Goal: Navigation & Orientation: Find specific page/section

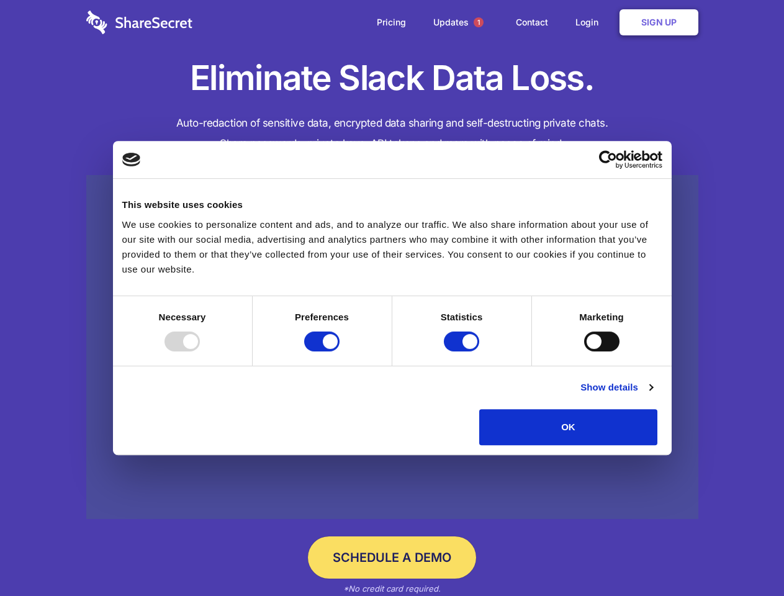
click at [200, 351] on div at bounding box center [182, 342] width 35 height 20
click at [340, 351] on input "Preferences" at bounding box center [321, 342] width 35 height 20
checkbox input "false"
click at [463, 351] on input "Statistics" at bounding box center [461, 342] width 35 height 20
checkbox input "false"
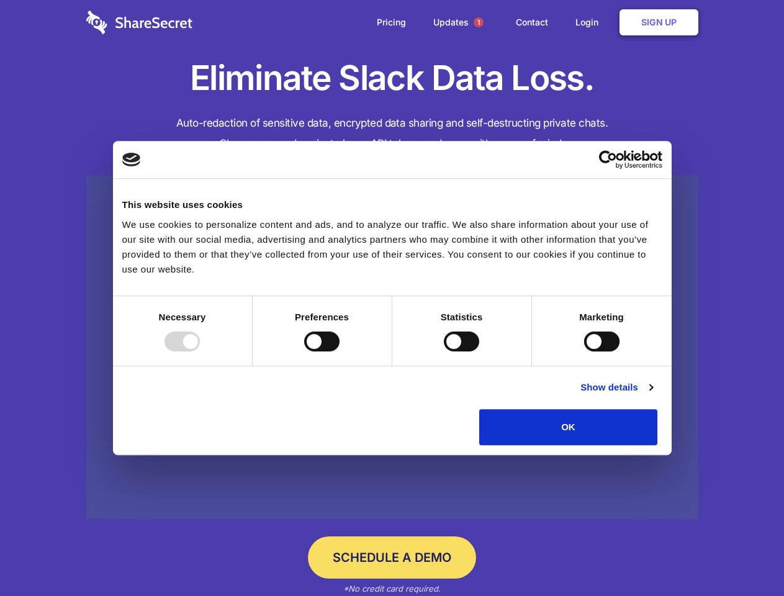
click at [584, 351] on input "Marketing" at bounding box center [601, 342] width 35 height 20
checkbox input "true"
click at [653, 395] on link "Show details" at bounding box center [617, 387] width 72 height 15
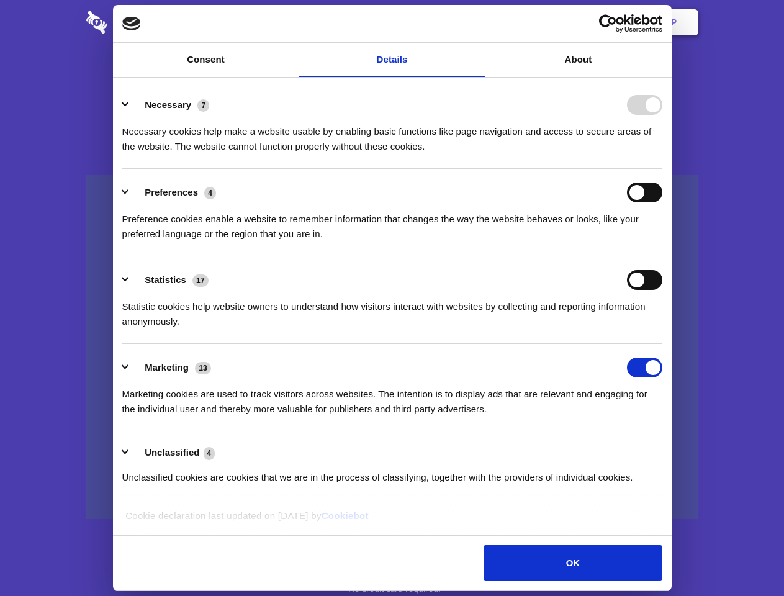
click at [662, 169] on li "Necessary 7 Necessary cookies help make a website usable by enabling basic func…" at bounding box center [392, 125] width 540 height 88
click at [478, 22] on span "1" at bounding box center [479, 22] width 10 height 10
